Goal: Find specific page/section: Find specific page/section

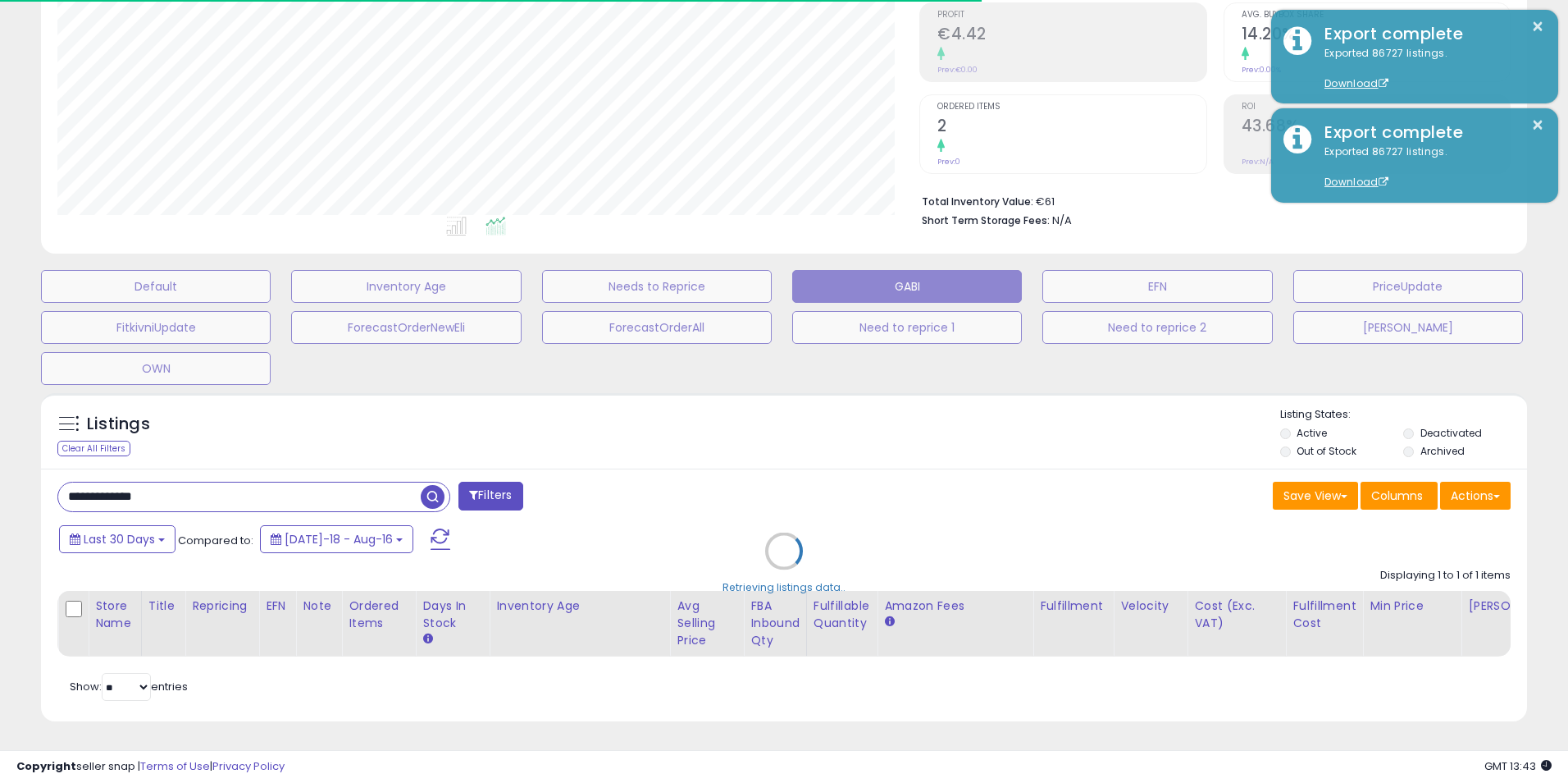
scroll to position [259, 0]
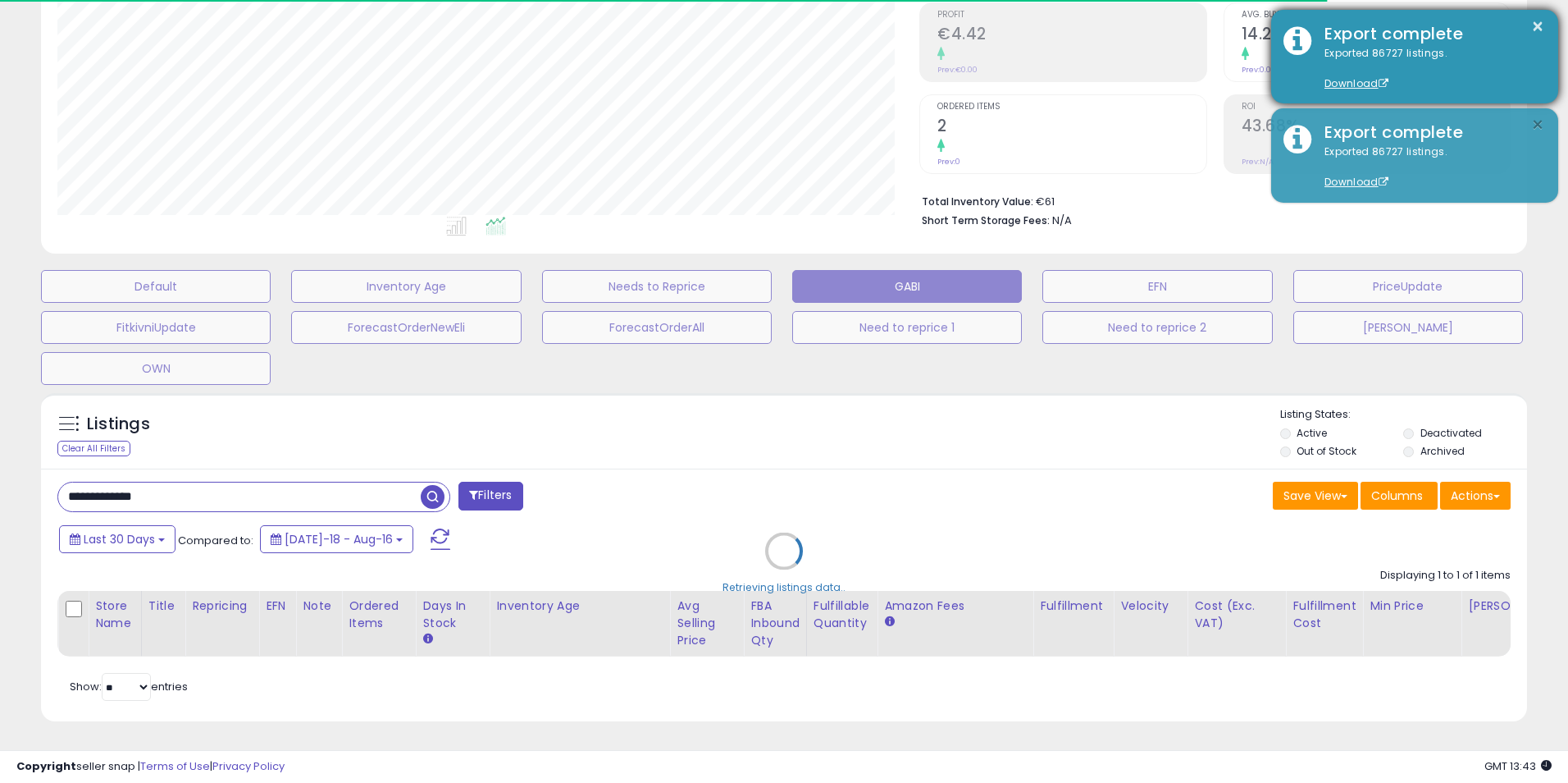
drag, startPoint x: 1534, startPoint y: 120, endPoint x: 1534, endPoint y: 100, distance: 20.0
click at [1534, 119] on button "×" at bounding box center [1538, 124] width 13 height 20
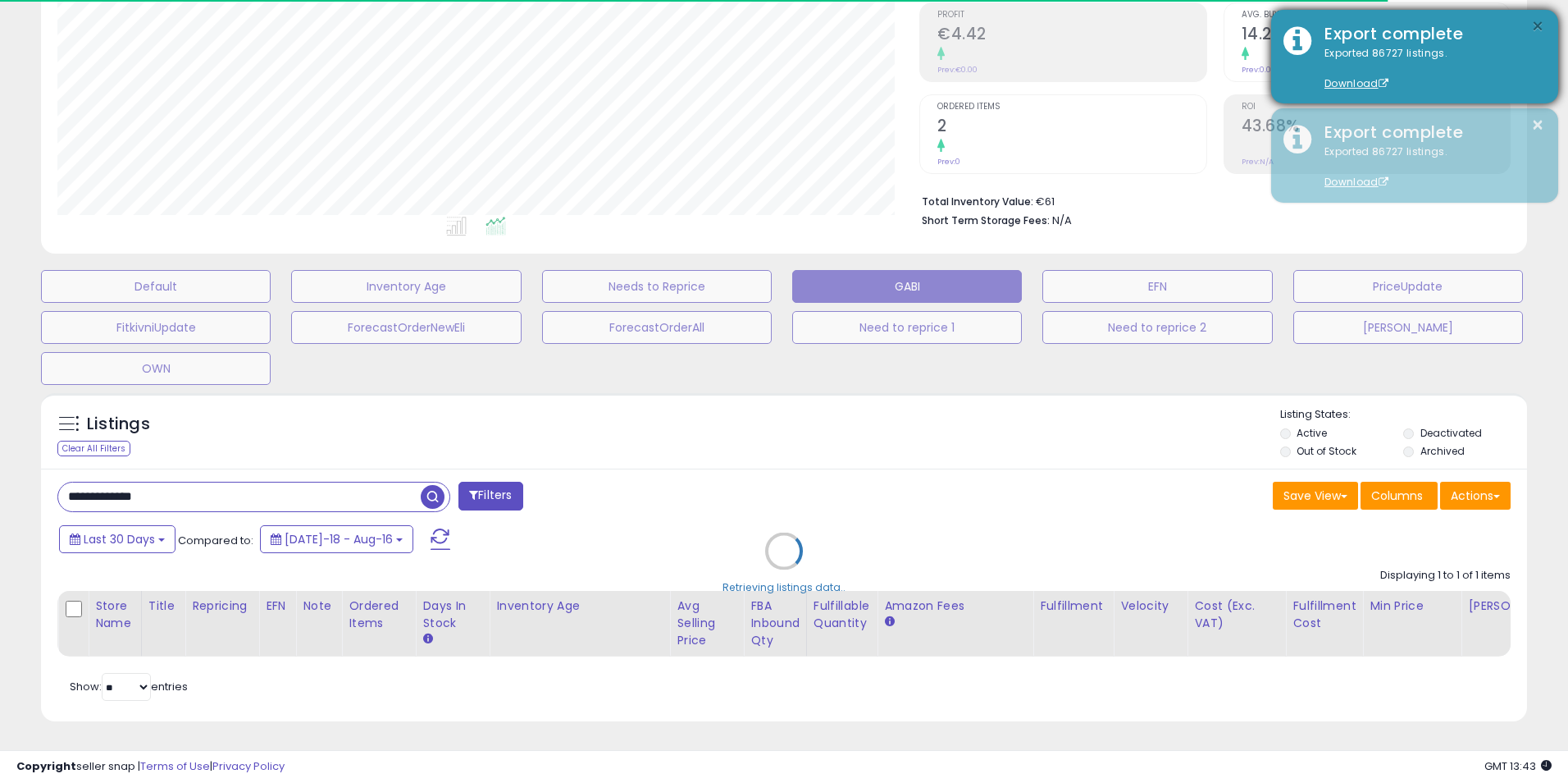
click at [1538, 26] on button "×" at bounding box center [1538, 26] width 13 height 20
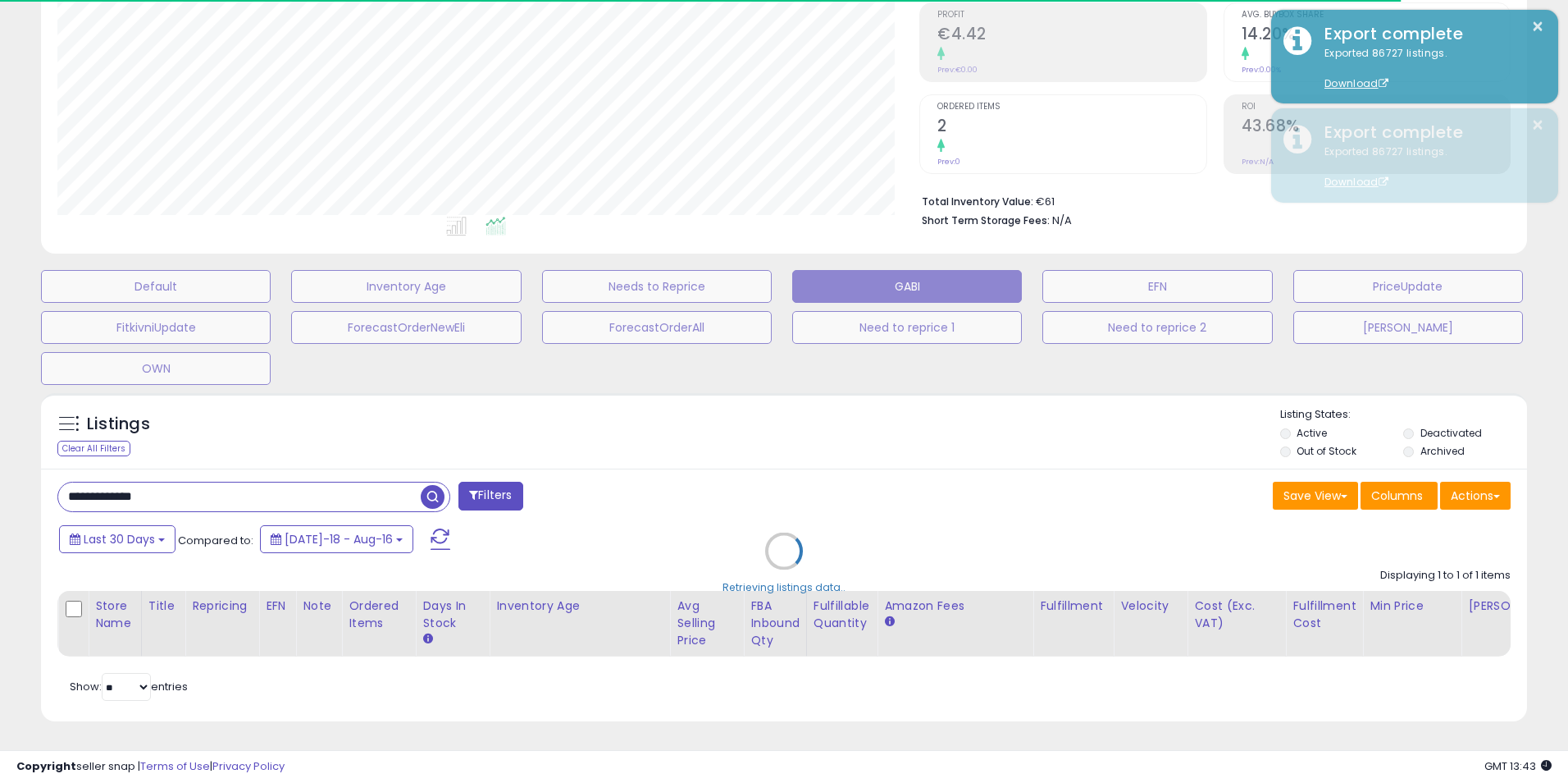
type input "**********"
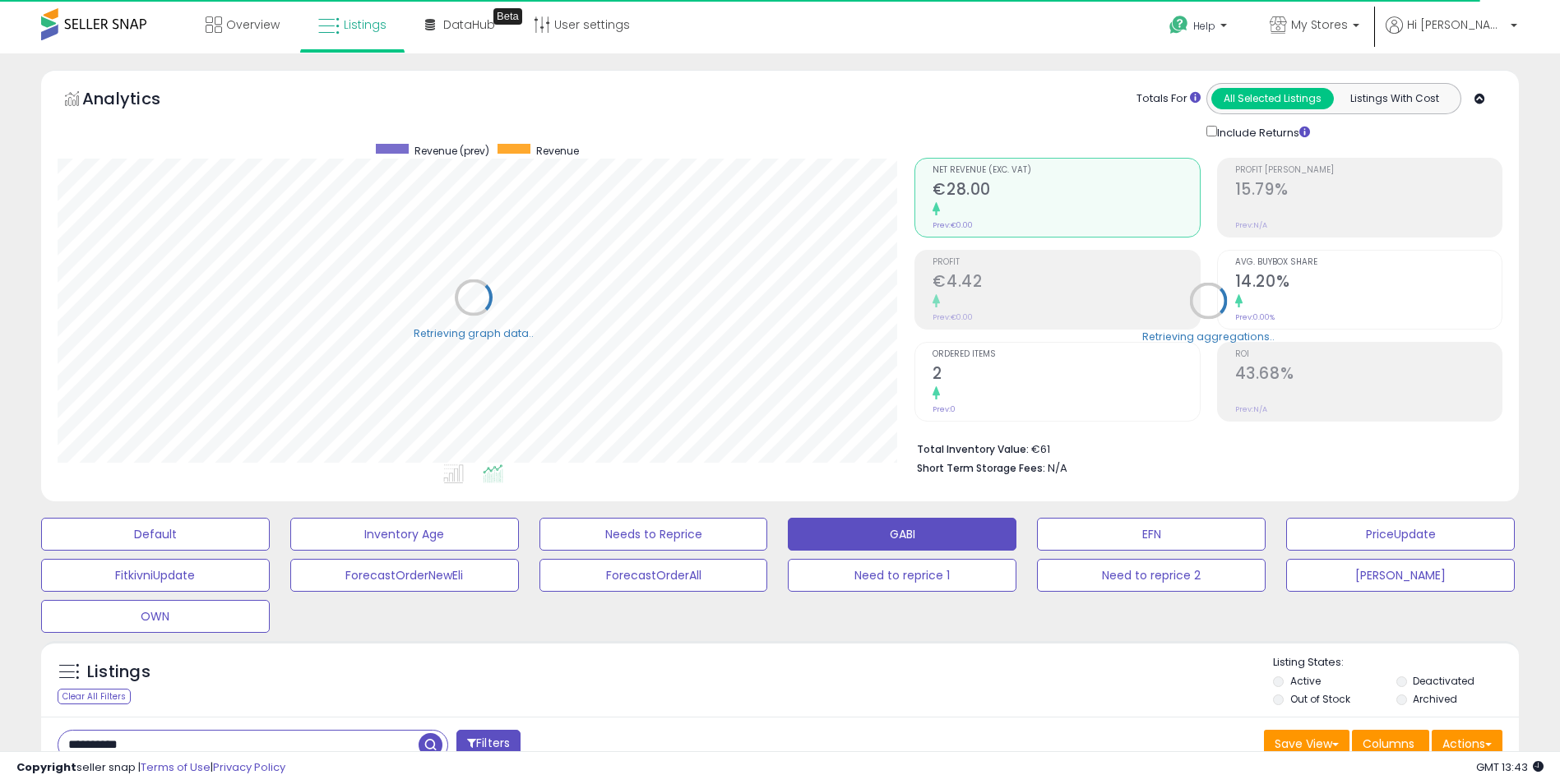
scroll to position [821466, 821276]
drag, startPoint x: 1365, startPoint y: 21, endPoint x: 1361, endPoint y: 32, distance: 11.7
click at [1347, 21] on span "My Stores" at bounding box center [1318, 24] width 57 height 16
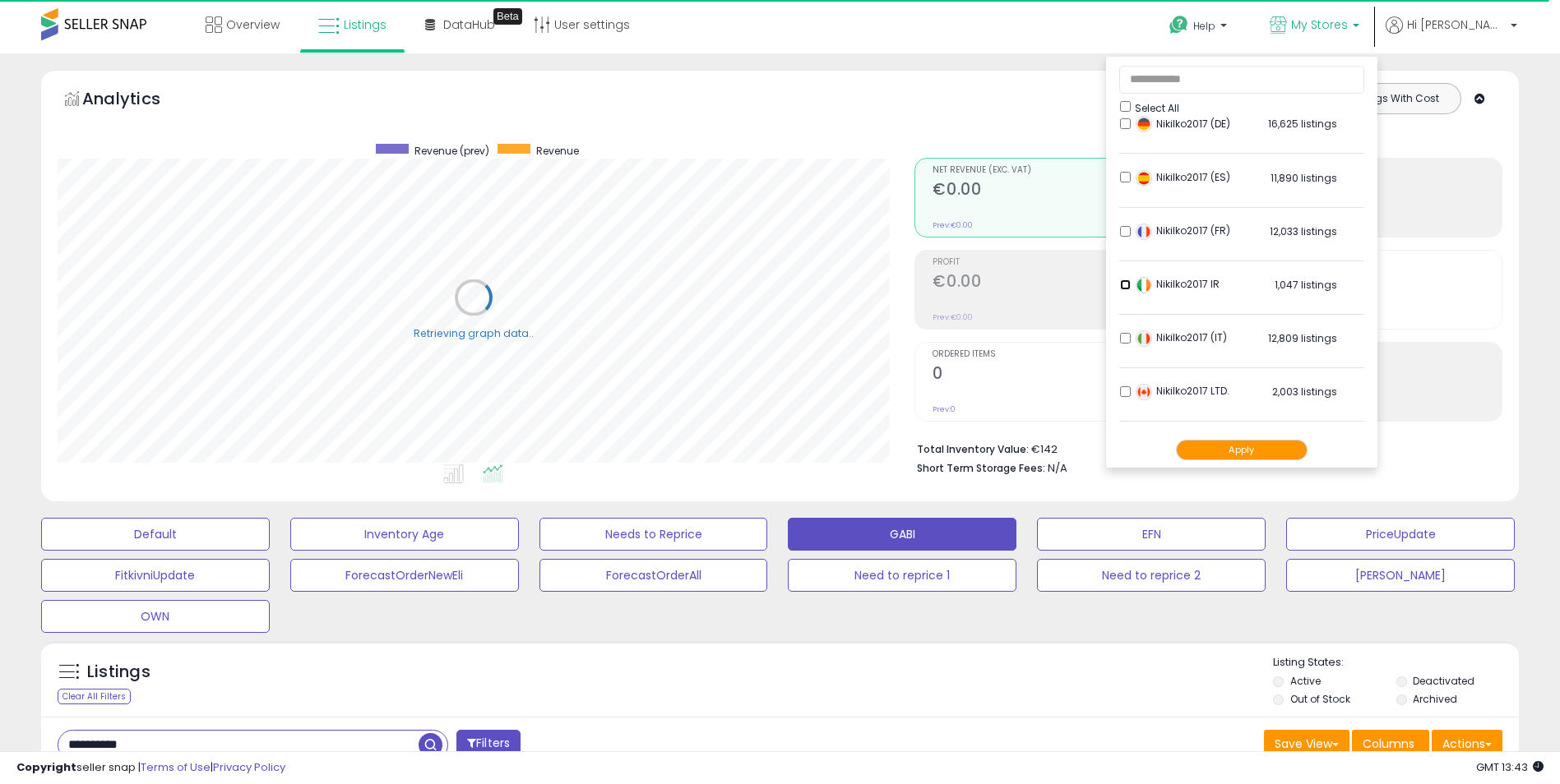
scroll to position [246, 0]
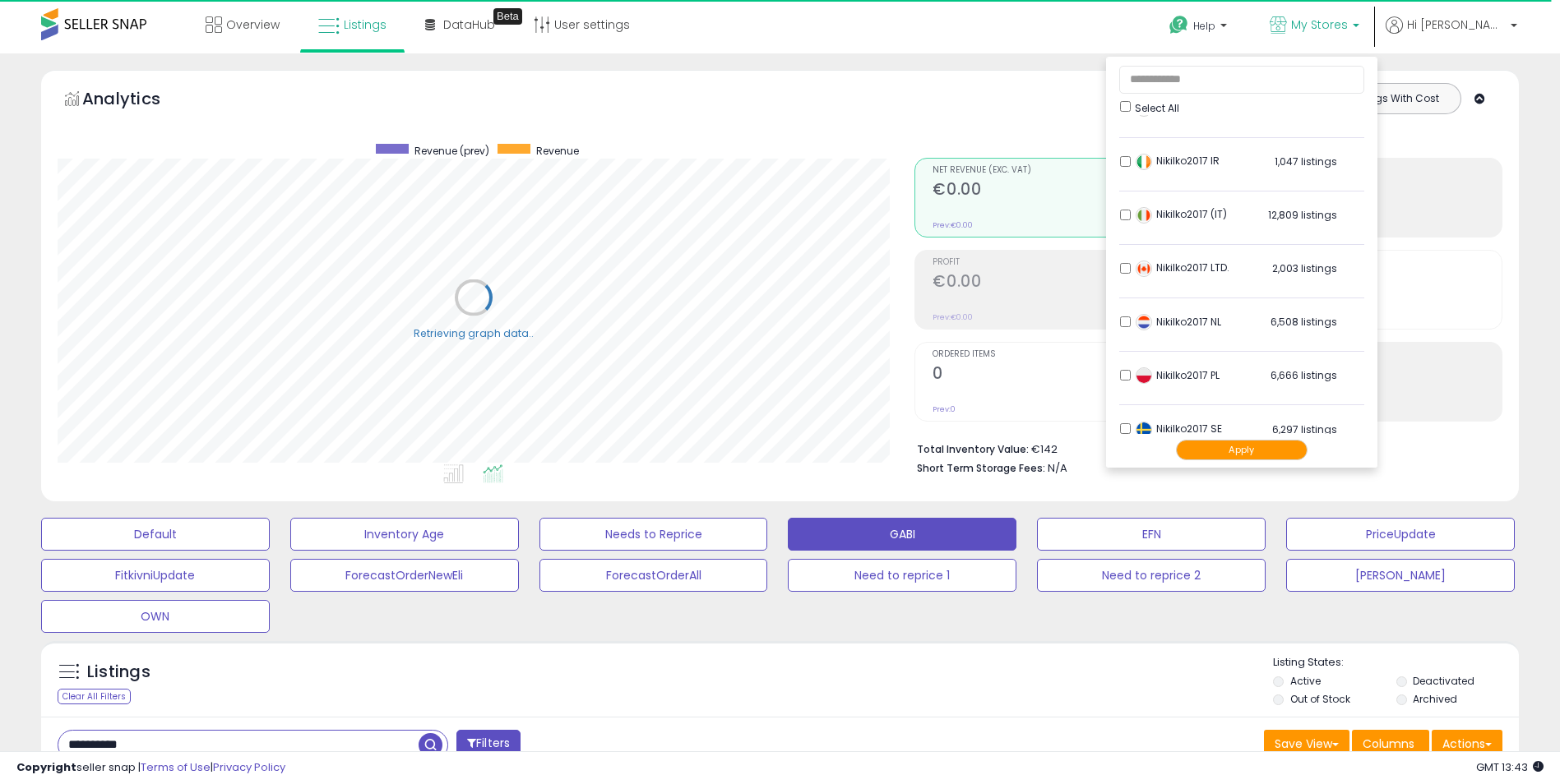
click at [1168, 323] on div "Nikilko2017 NL 6,508 listings" at bounding box center [1234, 327] width 205 height 25
click at [1162, 314] on li "Nikilko2017 NL 6,508 listings" at bounding box center [1242, 326] width 245 height 51
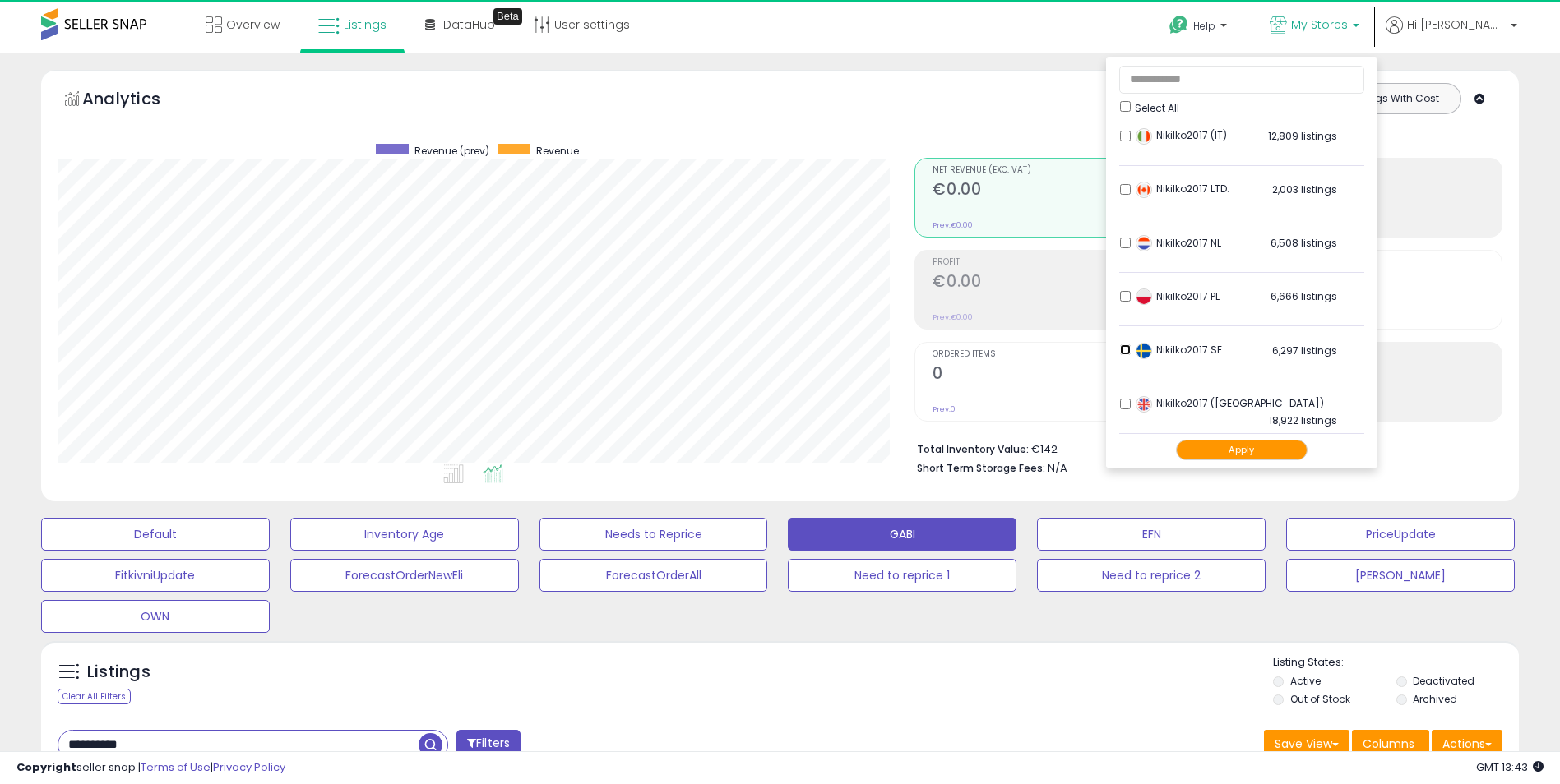
scroll to position [337, 857]
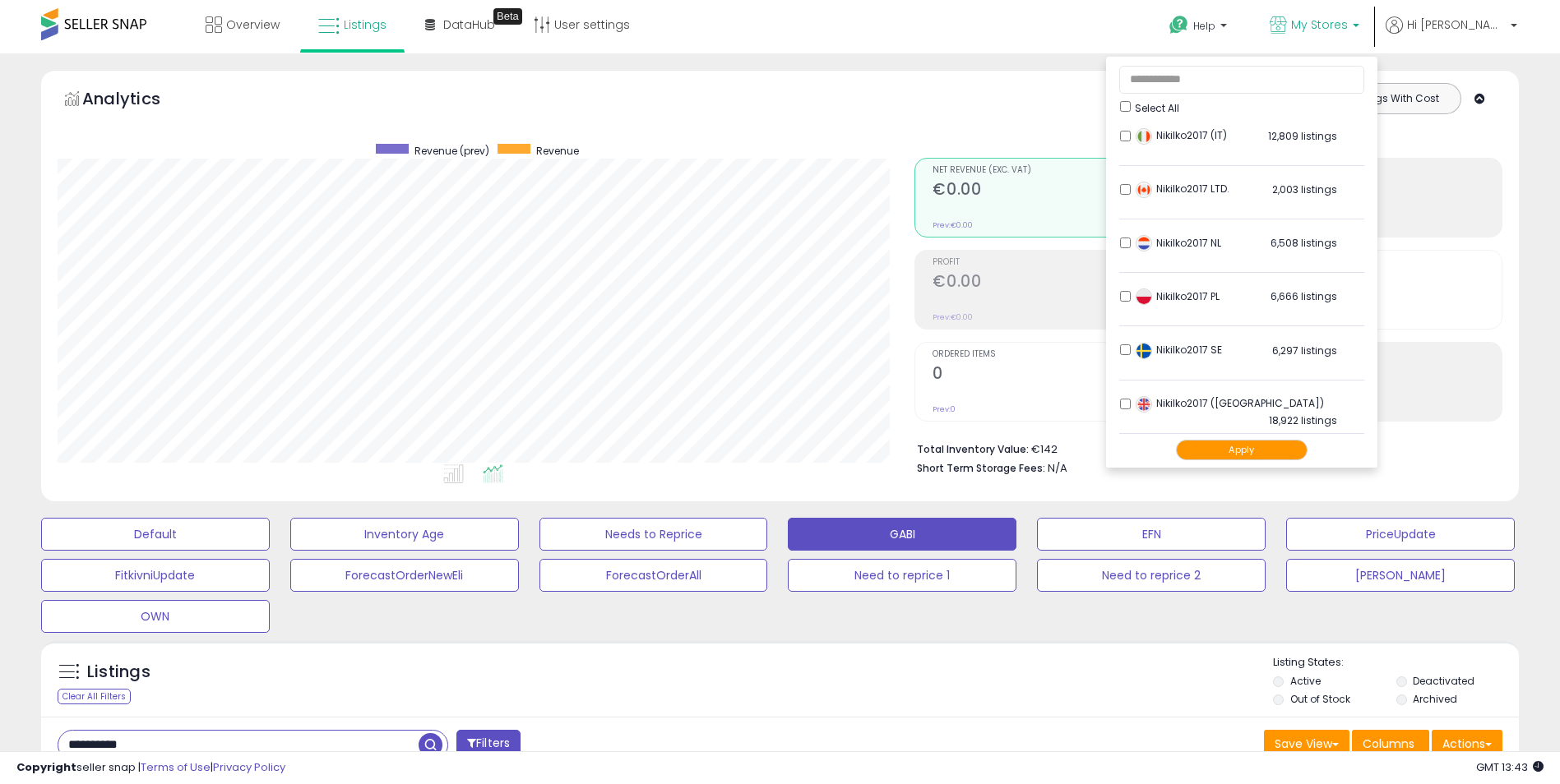
click at [1231, 450] on button "Apply" at bounding box center [1241, 450] width 131 height 20
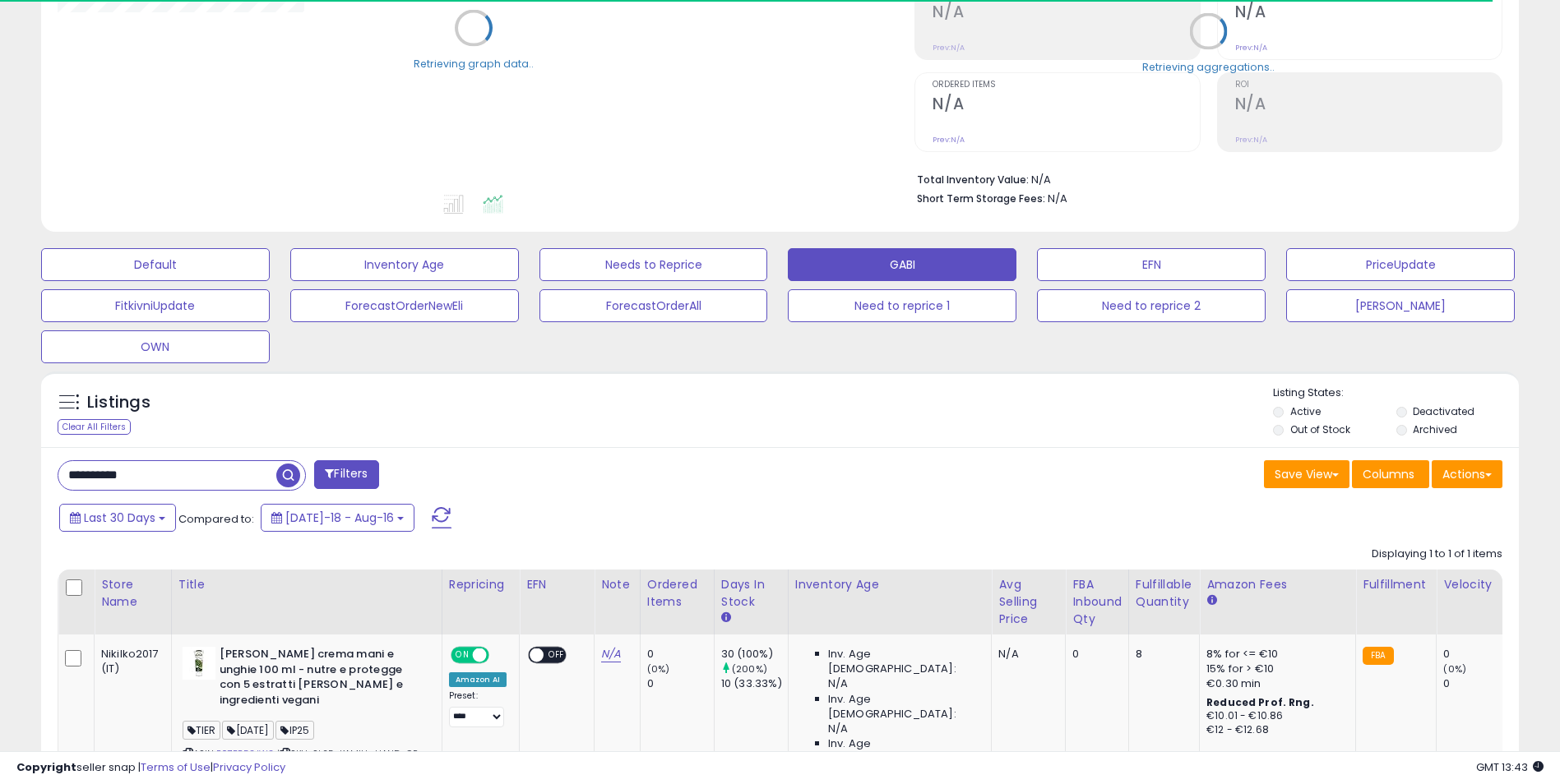
scroll to position [329, 0]
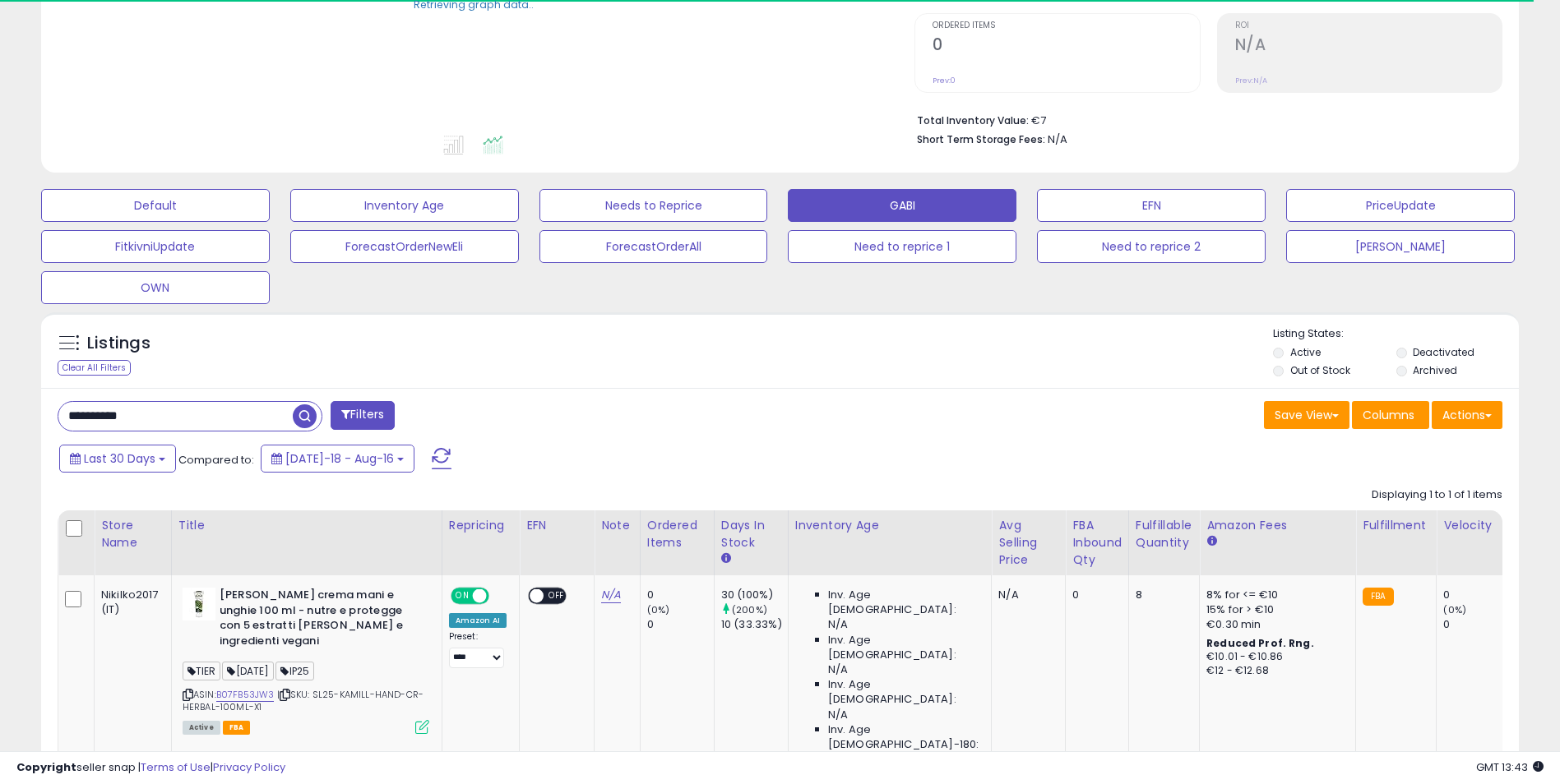
click at [178, 420] on input "**********" at bounding box center [175, 416] width 234 height 29
paste input "text"
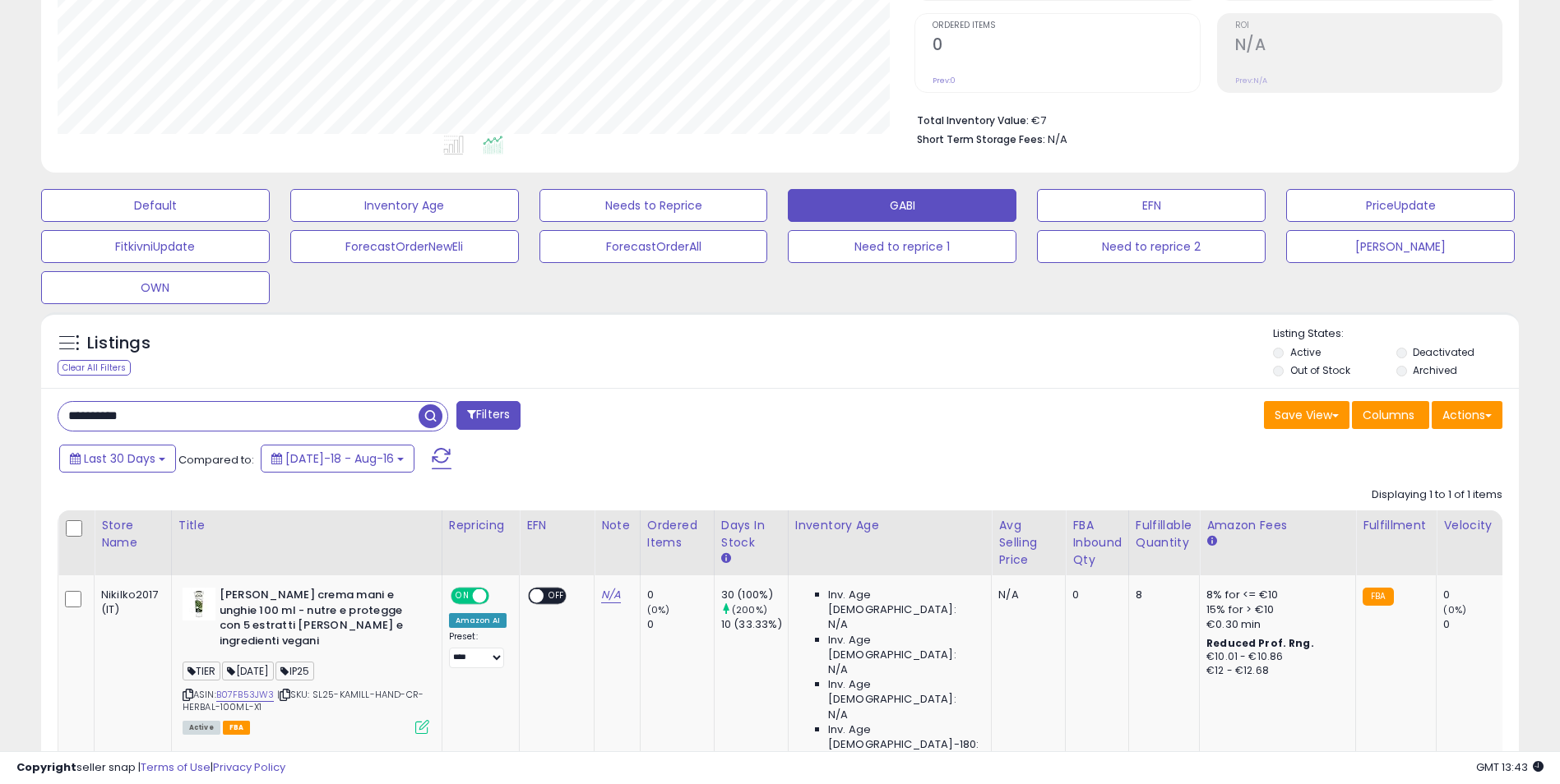
scroll to position [337, 857]
type input "**********"
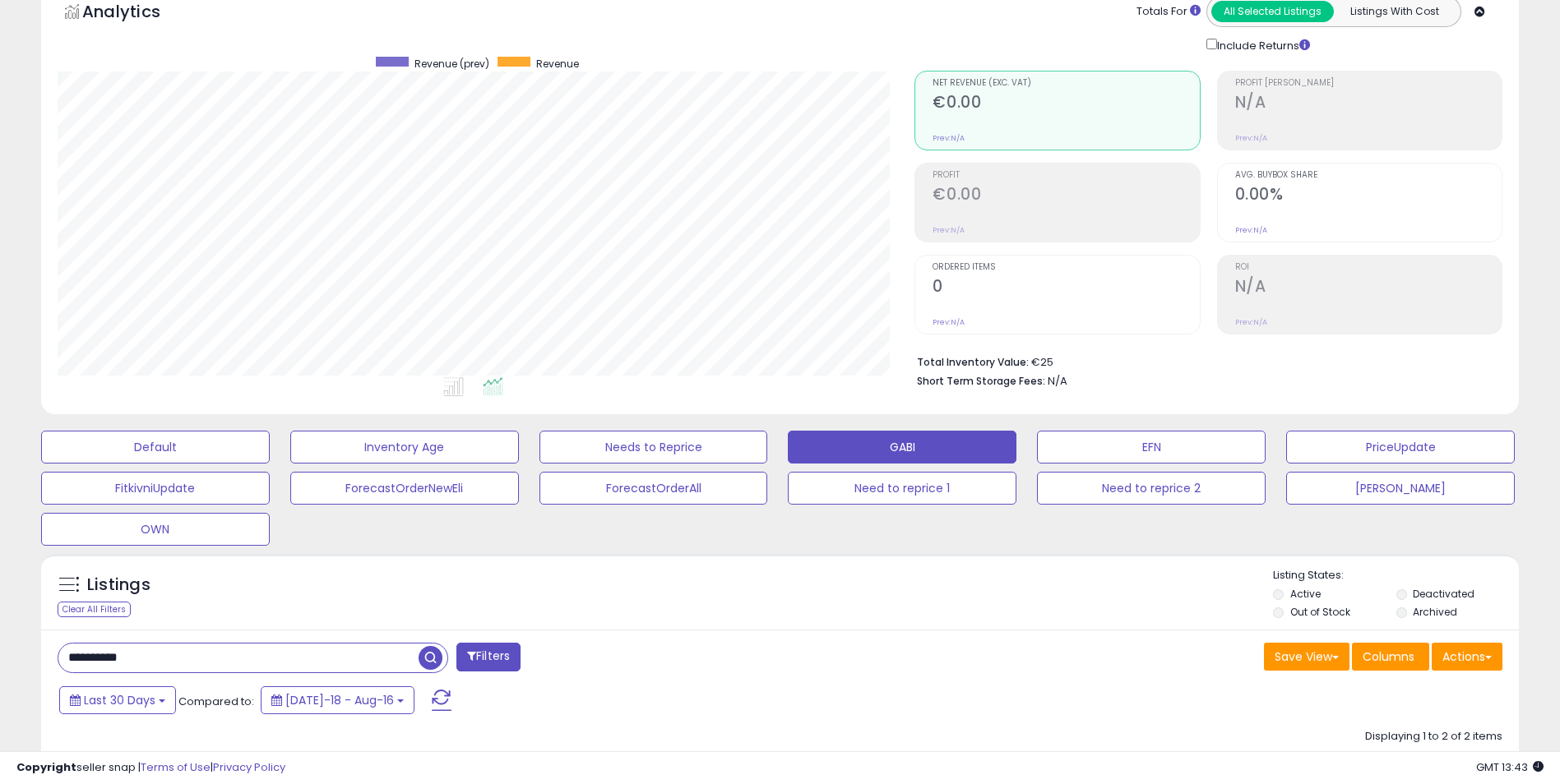
scroll to position [0, 0]
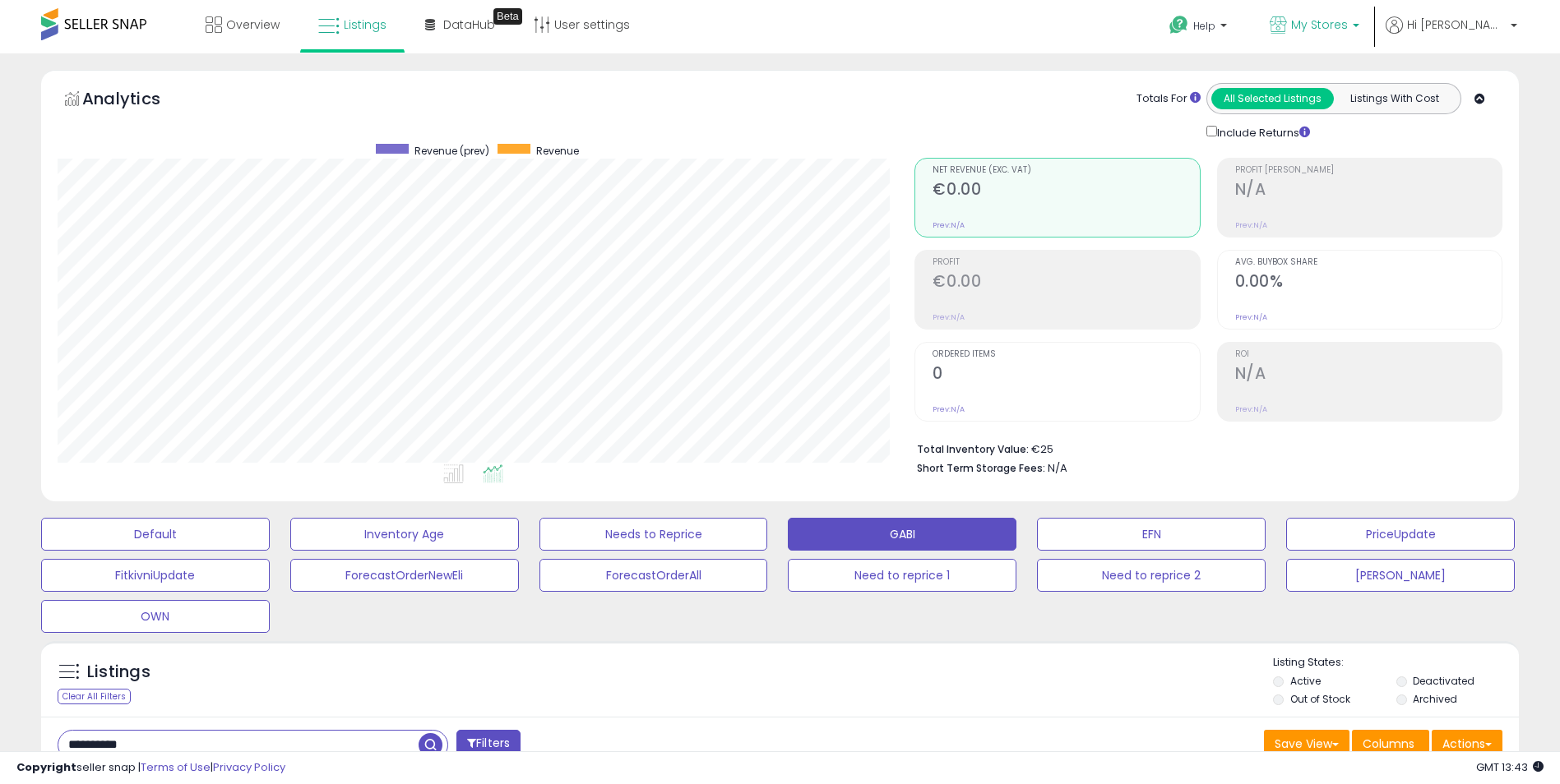
click at [1347, 22] on span "My Stores" at bounding box center [1318, 24] width 57 height 16
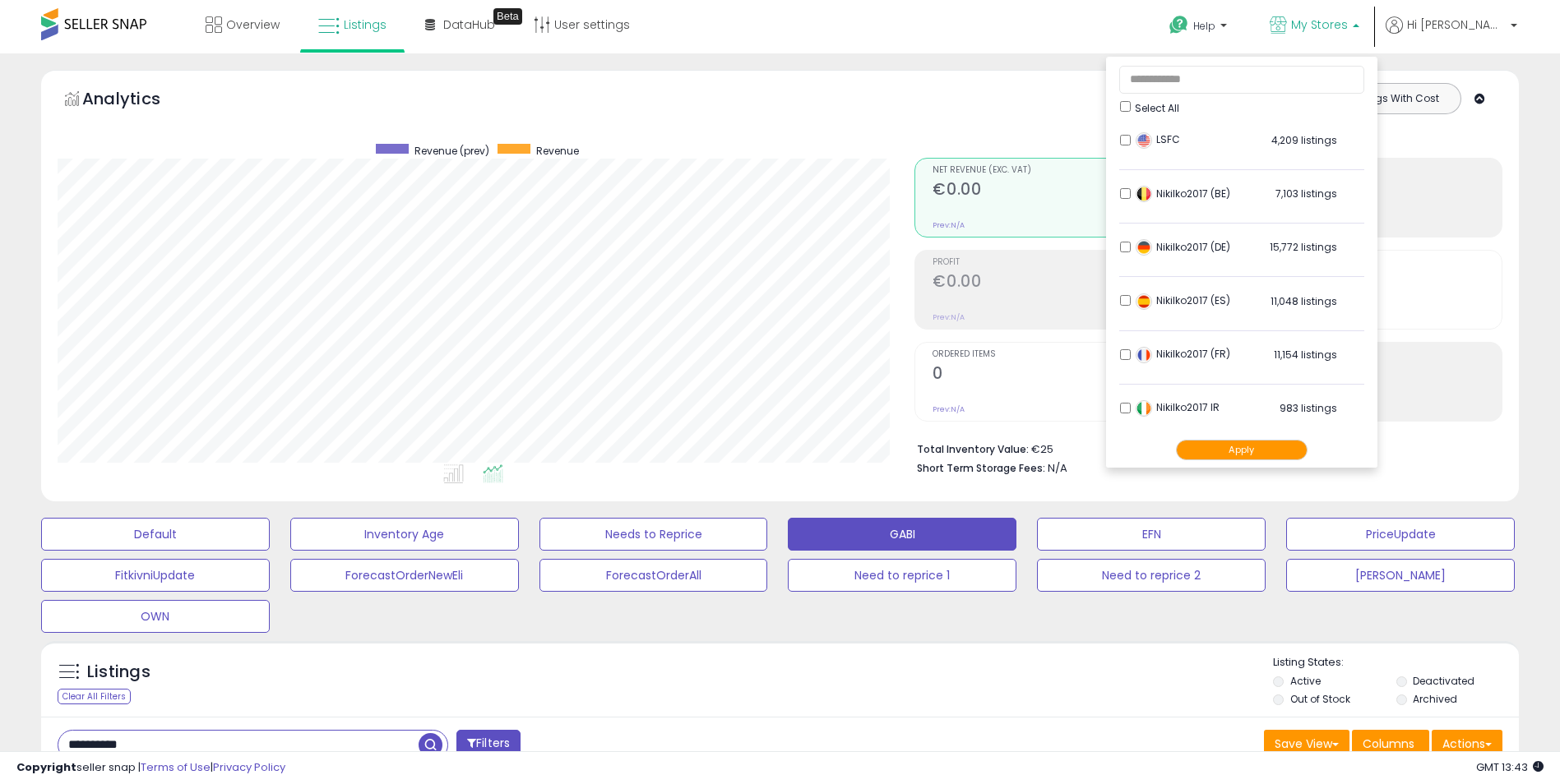
scroll to position [82, 0]
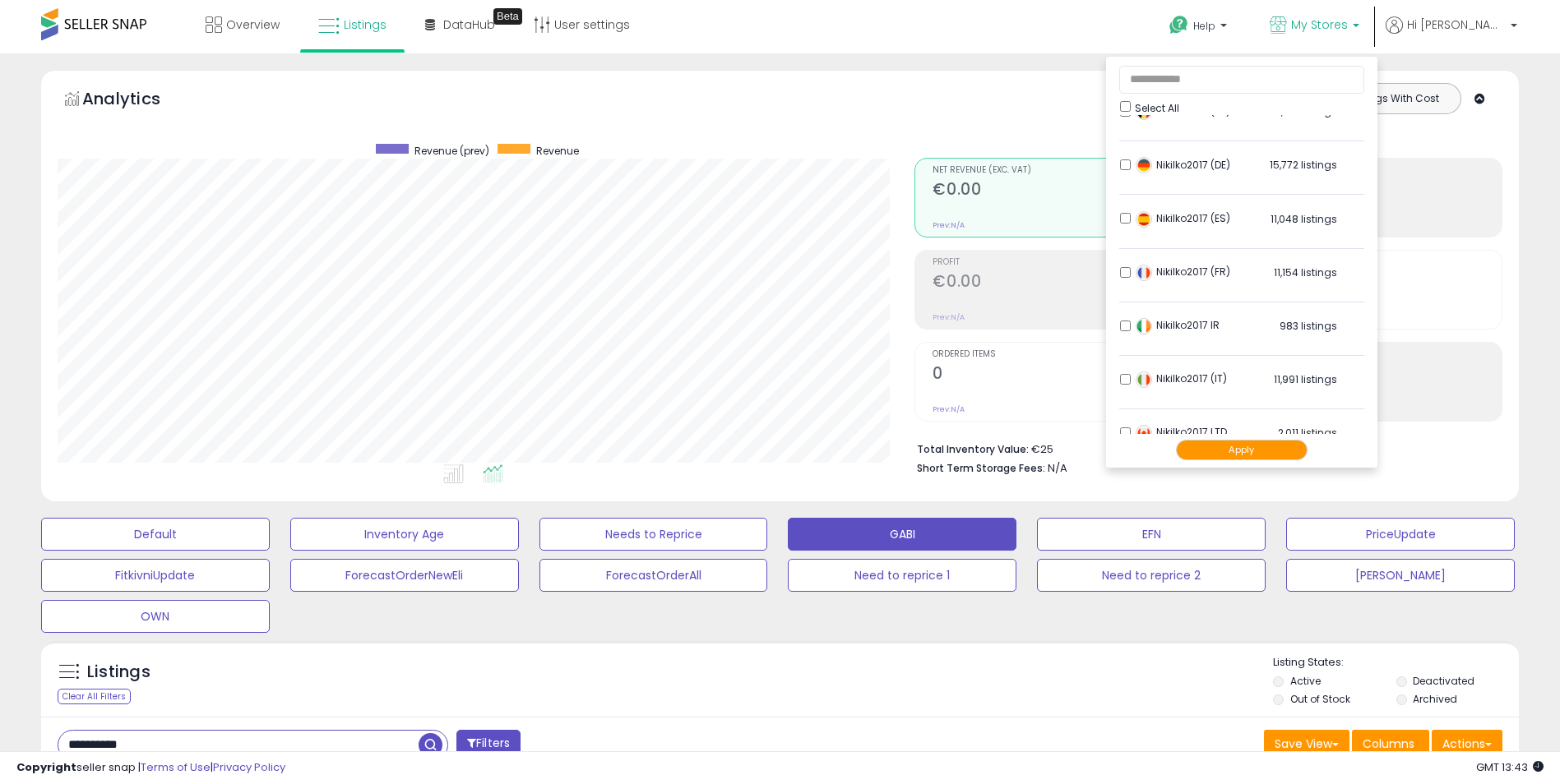
click at [1256, 457] on button "Apply" at bounding box center [1241, 450] width 131 height 20
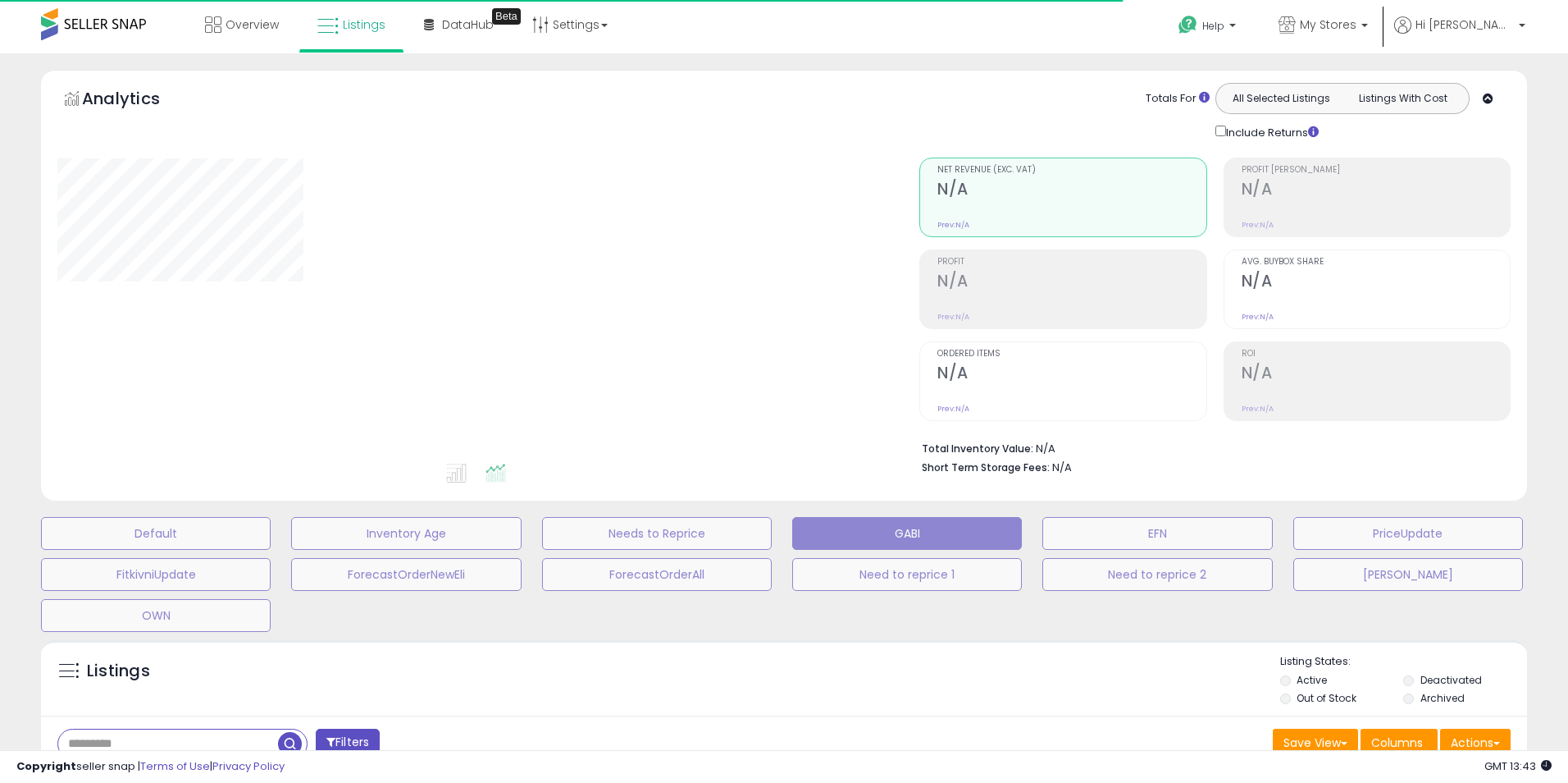
type input "**********"
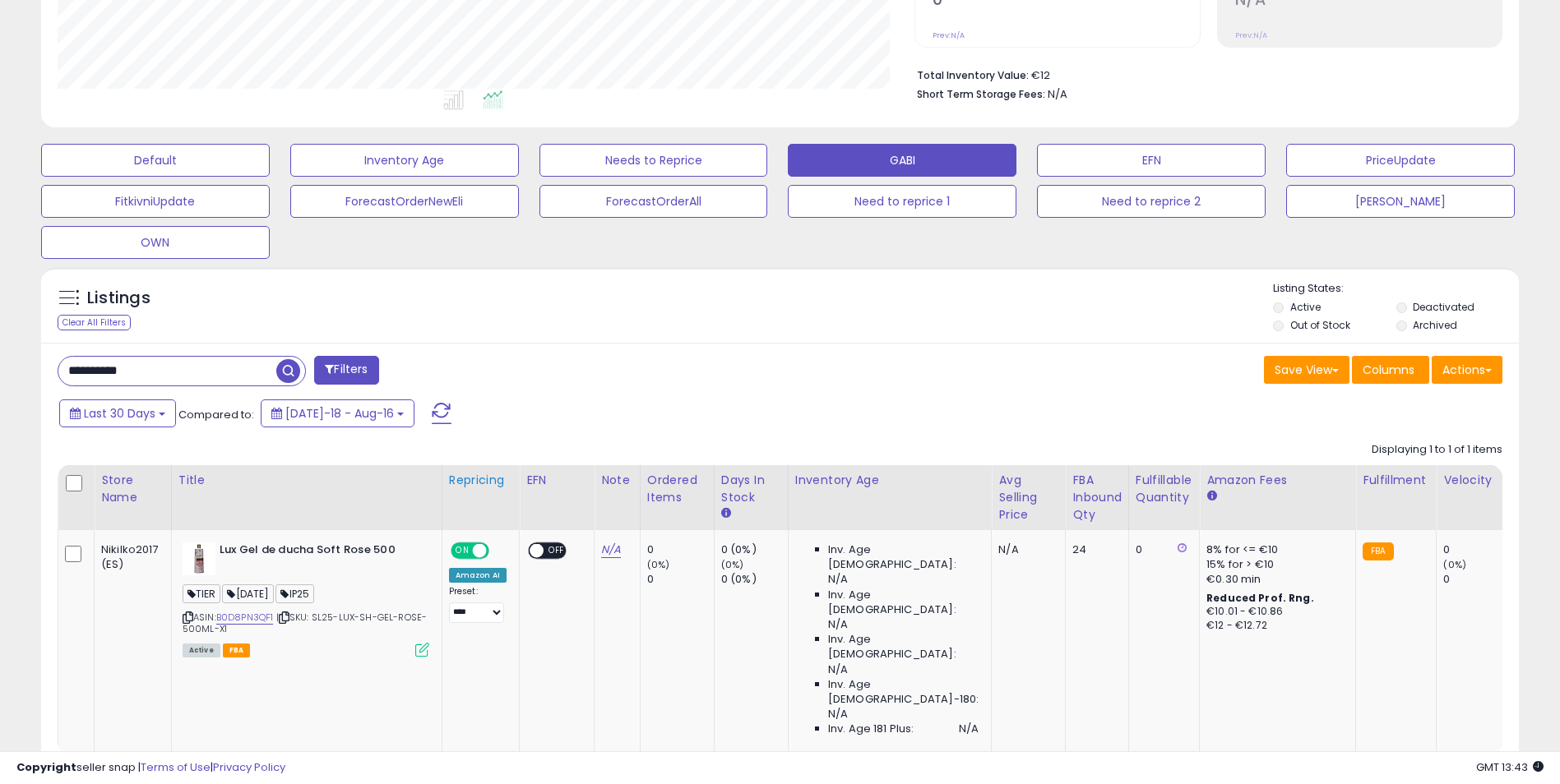
scroll to position [396, 0]
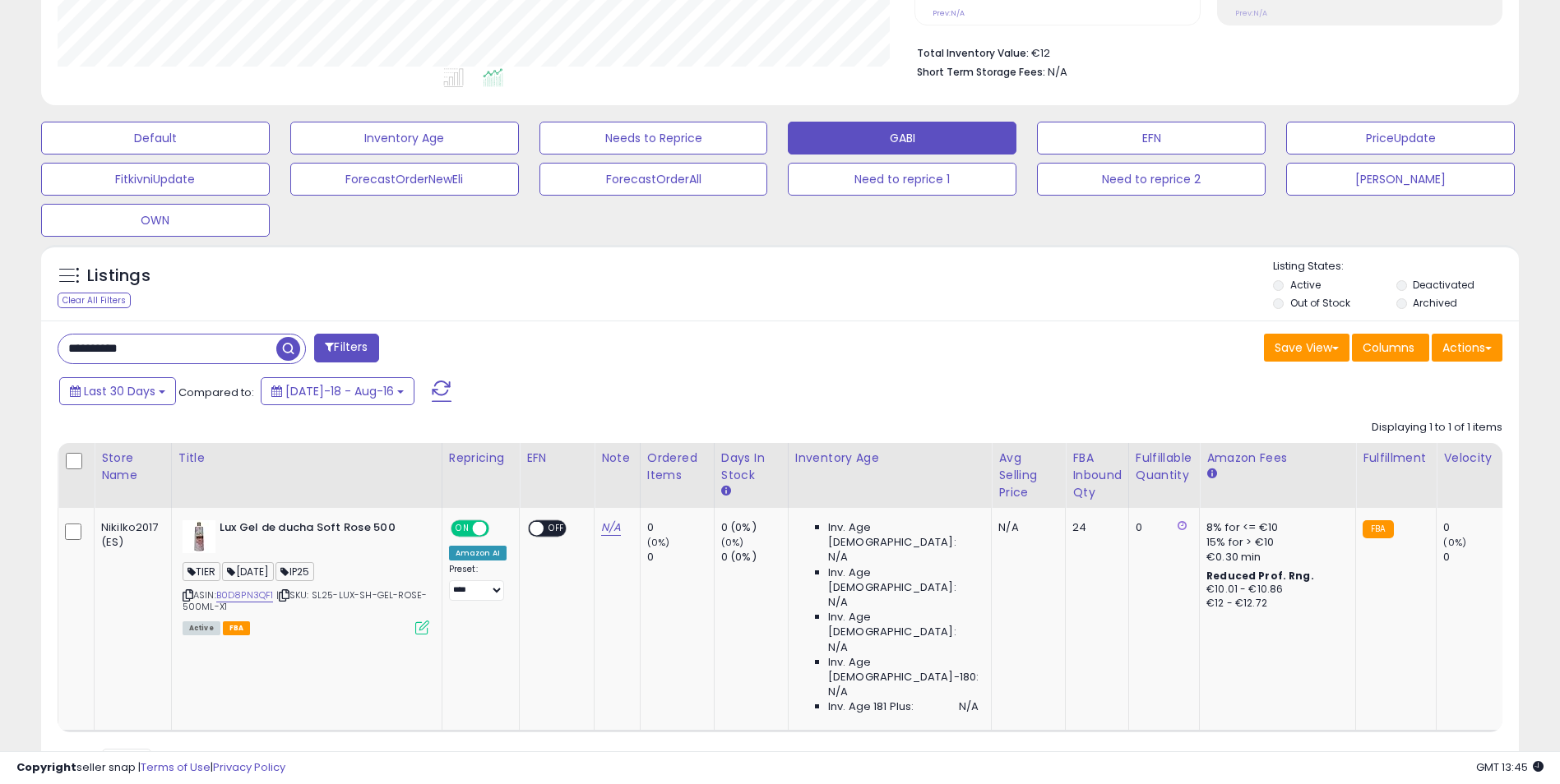
click at [1343, 731] on div "Listings Clear All Filters" at bounding box center [780, 527] width 1502 height 581
click at [260, 291] on div "Listings" at bounding box center [156, 280] width 221 height 26
click at [723, 348] on div "**********" at bounding box center [412, 350] width 735 height 33
